Goal: Transaction & Acquisition: Purchase product/service

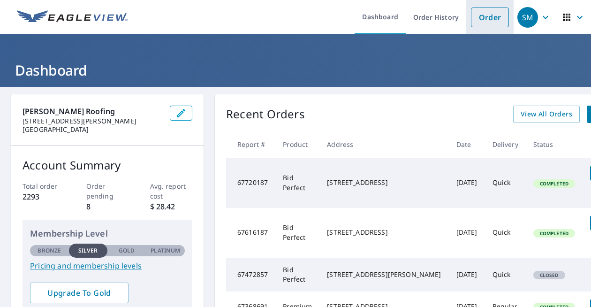
click at [492, 21] on link "Order" at bounding box center [490, 18] width 38 height 20
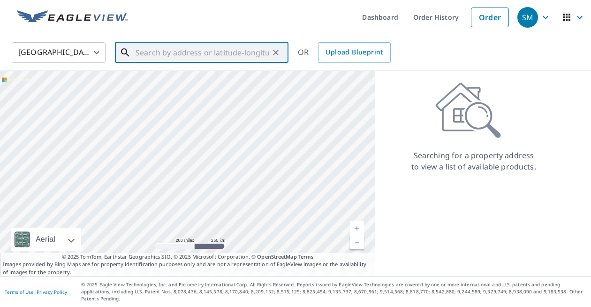
click at [190, 55] on input "text" at bounding box center [203, 52] width 134 height 26
paste input "[STREET_ADDRESS]"
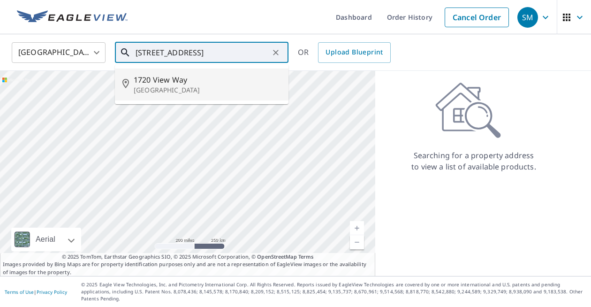
click at [179, 87] on p "[GEOGRAPHIC_DATA]" at bounding box center [207, 89] width 147 height 9
type input "[STREET_ADDRESS]"
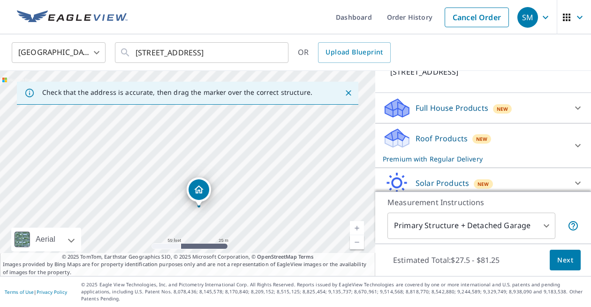
scroll to position [106, 0]
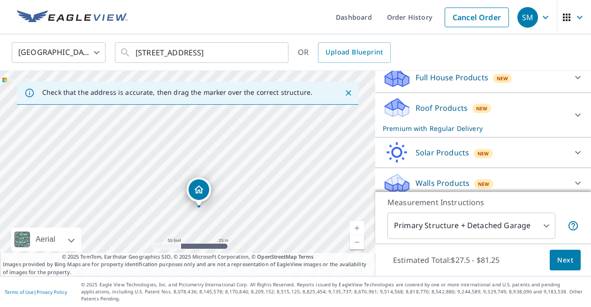
click at [582, 113] on icon at bounding box center [577, 114] width 11 height 11
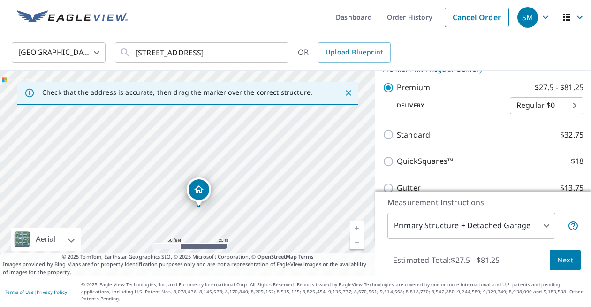
scroll to position [186, 0]
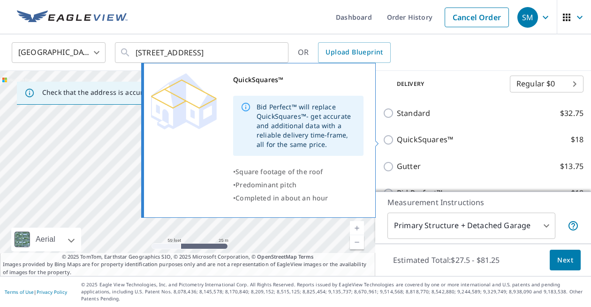
click at [430, 136] on p "QuickSquares™" at bounding box center [425, 140] width 56 height 12
click at [397, 136] on input "QuickSquares™ $18" at bounding box center [390, 139] width 14 height 11
checkbox input "true"
checkbox input "false"
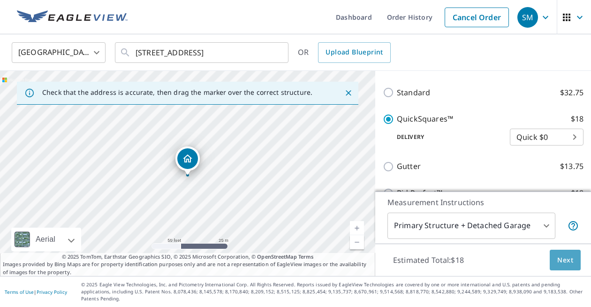
click at [559, 266] on span "Next" at bounding box center [565, 260] width 16 height 12
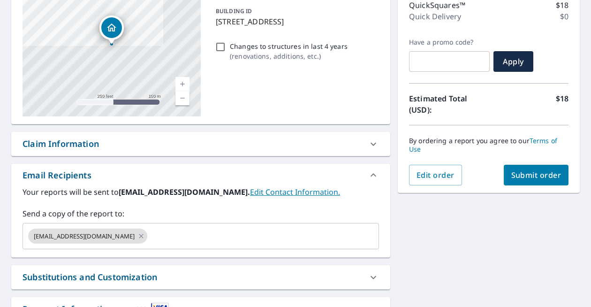
scroll to position [211, 0]
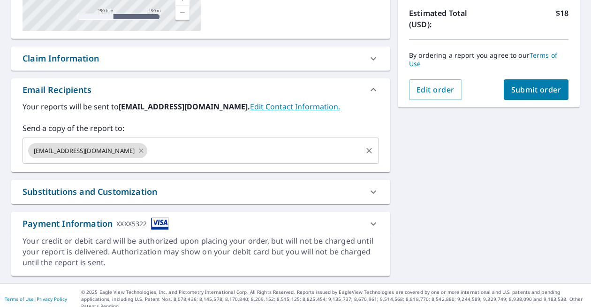
click at [137, 152] on icon at bounding box center [141, 150] width 8 height 10
checkbox input "true"
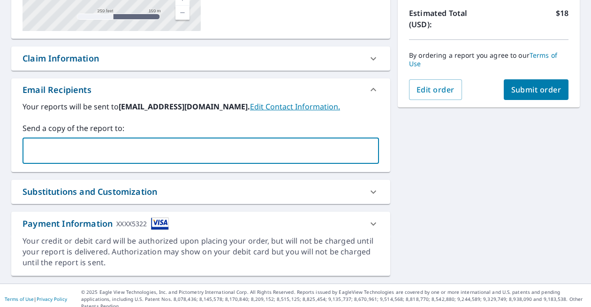
click at [114, 154] on input "text" at bounding box center [194, 151] width 334 height 18
type input "[PERSON_NAME][EMAIL_ADDRESS][DOMAIN_NAME]"
checkbox input "true"
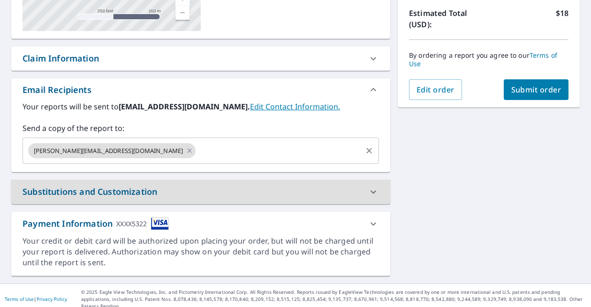
click at [197, 149] on input "text" at bounding box center [279, 151] width 164 height 18
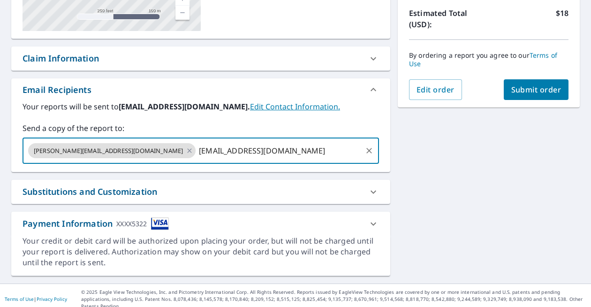
type input "[EMAIL_ADDRESS][DOMAIN_NAME]"
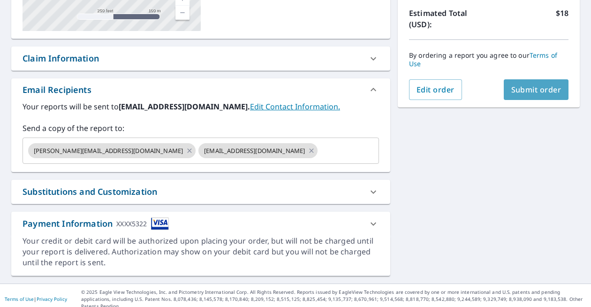
click at [545, 92] on span "Submit order" at bounding box center [536, 89] width 50 height 10
checkbox input "true"
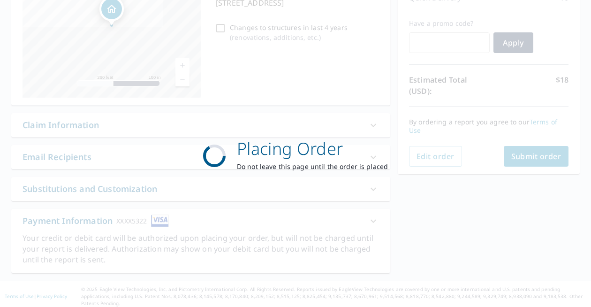
scroll to position [142, 0]
